Goal: Find specific page/section: Find specific page/section

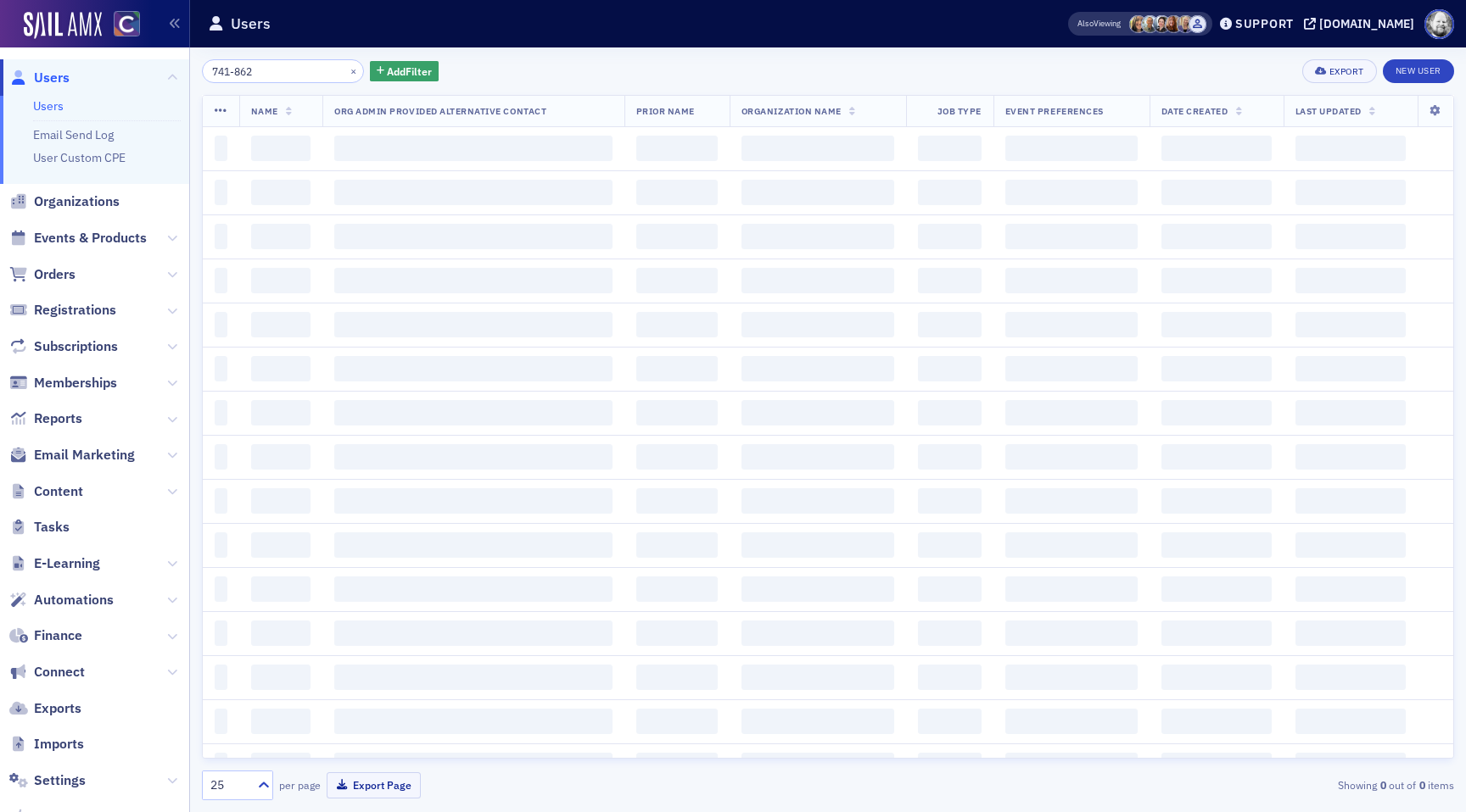
type input "741-862a"
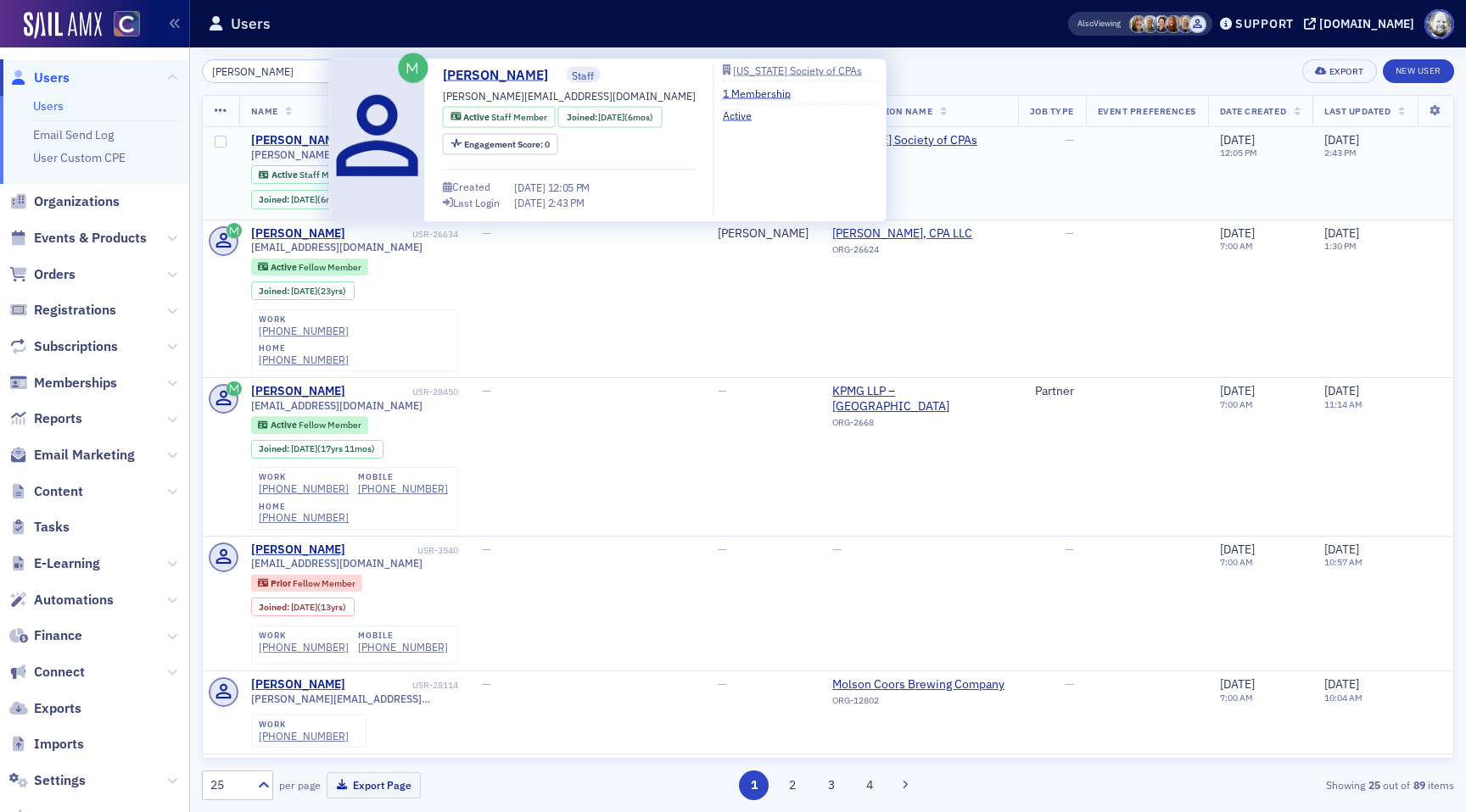
type input "[PERSON_NAME]"
click at [280, 142] on div "[PERSON_NAME]" at bounding box center [298, 141] width 94 height 15
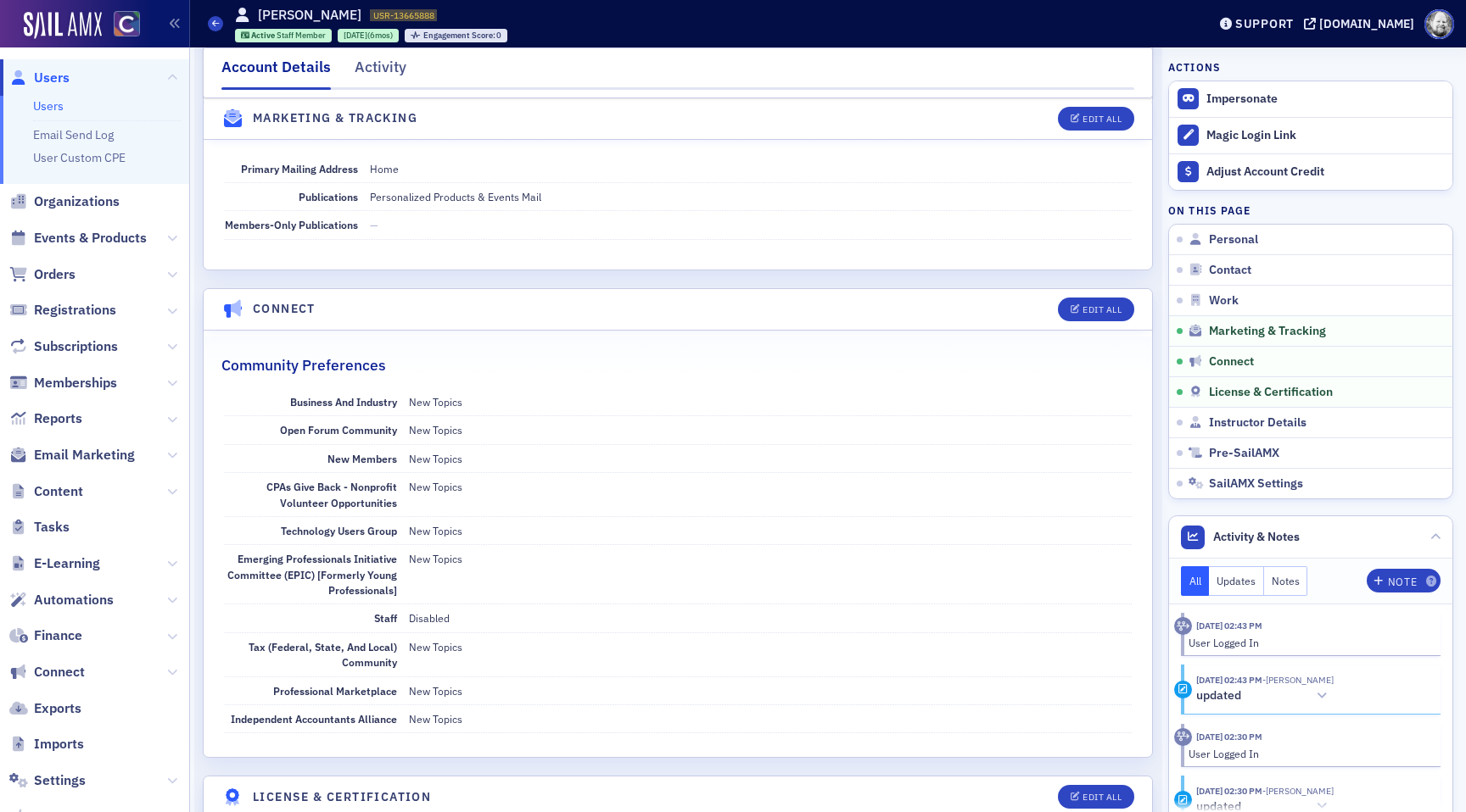
scroll to position [3367, 0]
